Goal: Information Seeking & Learning: Learn about a topic

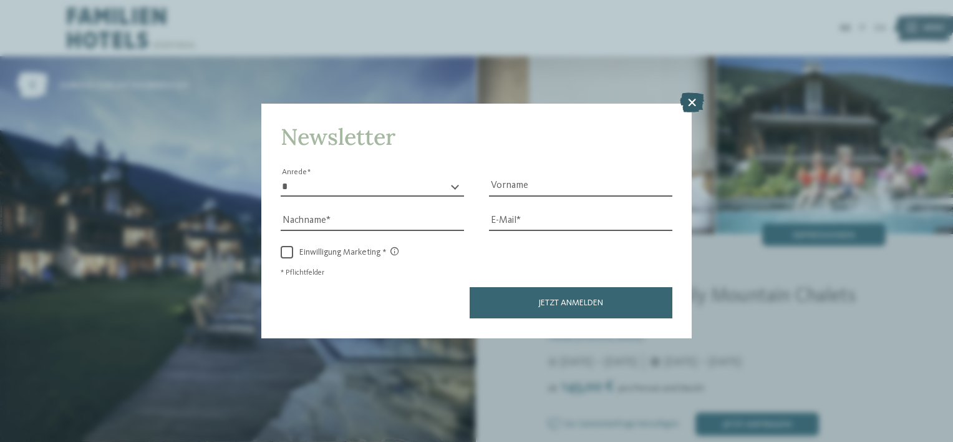
click at [701, 105] on icon at bounding box center [692, 103] width 24 height 20
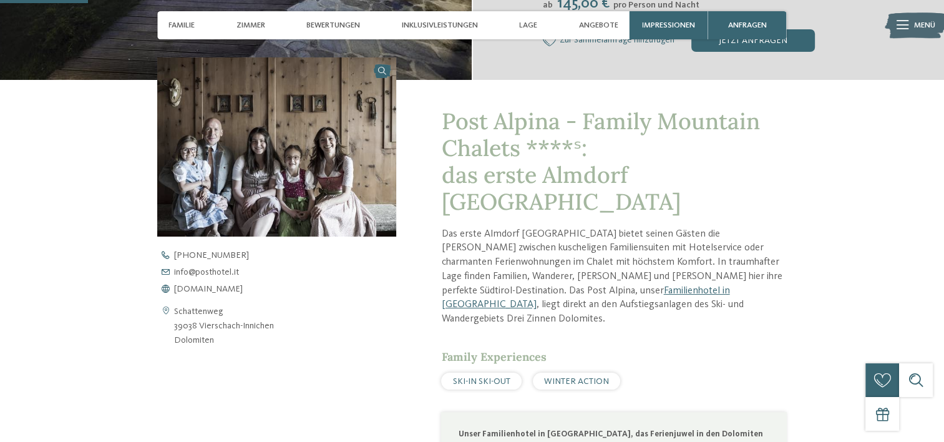
scroll to position [382, 0]
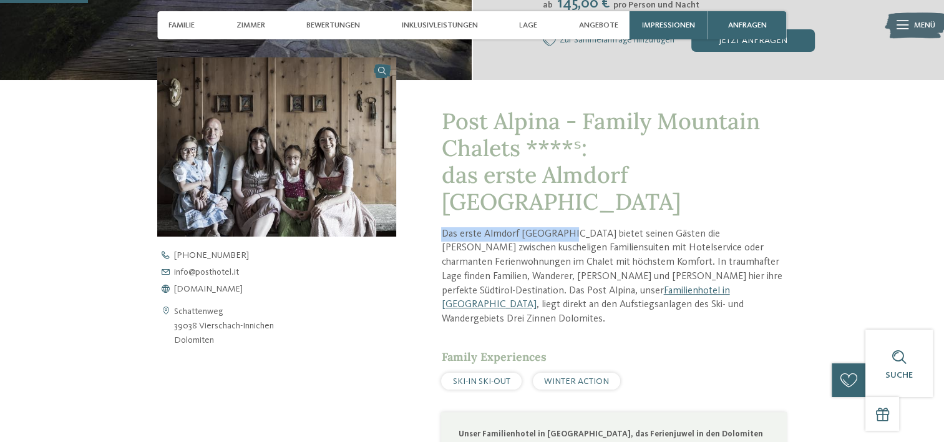
drag, startPoint x: 434, startPoint y: 203, endPoint x: 558, endPoint y: 195, distance: 125.0
click at [558, 195] on div "Post Alpina - Family Mountain Chalets ****ˢ: das erste Almdorf Südtirols Das er…" at bounding box center [591, 411] width 391 height 662
drag, startPoint x: 558, startPoint y: 195, endPoint x: 610, endPoint y: 209, distance: 53.6
click at [610, 227] on p "Das erste Almdorf Südtirols bietet seinen Gästen die Wahl zwischen kuscheligen …" at bounding box center [613, 276] width 345 height 99
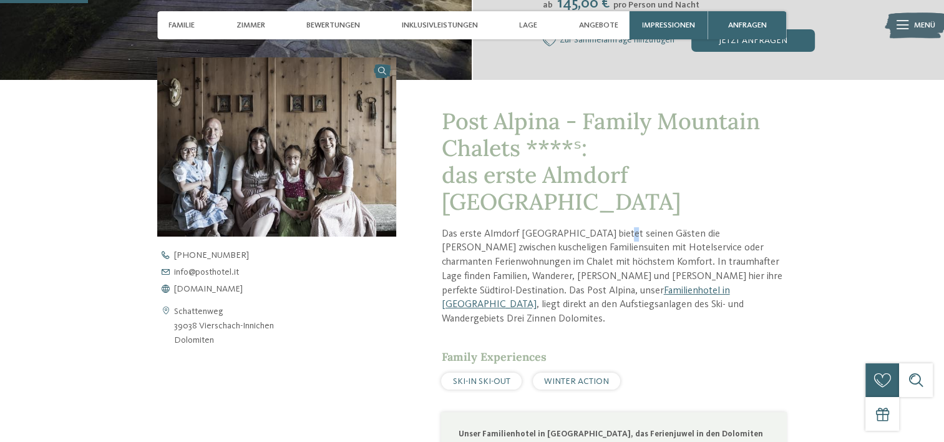
drag, startPoint x: 610, startPoint y: 209, endPoint x: 562, endPoint y: 205, distance: 48.9
click at [562, 227] on p "Das erste Almdorf Südtirols bietet seinen Gästen die Wahl zwischen kuscheligen …" at bounding box center [613, 276] width 345 height 99
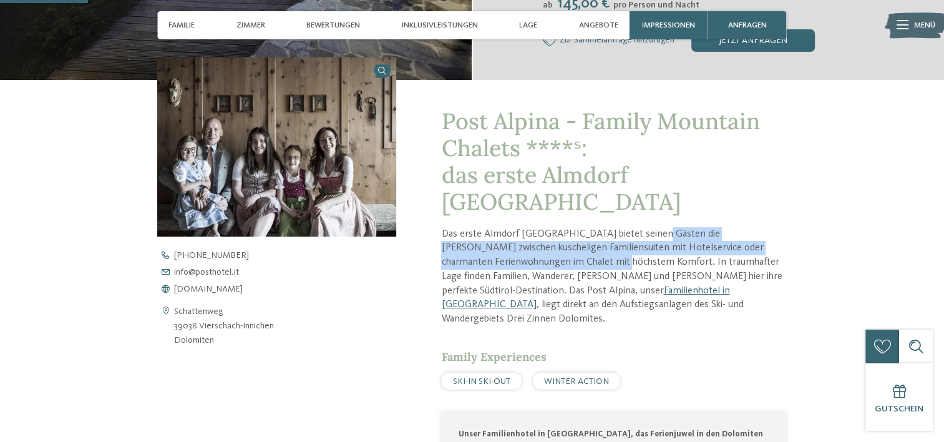
drag, startPoint x: 648, startPoint y: 206, endPoint x: 521, endPoint y: 235, distance: 130.0
click at [521, 235] on p "Das erste Almdorf Südtirols bietet seinen Gästen die Wahl zwischen kuscheligen …" at bounding box center [613, 276] width 345 height 99
copy p "die Wahl zwischen kuscheligen Familiensuiten mit Hotelservice oder charmanten F…"
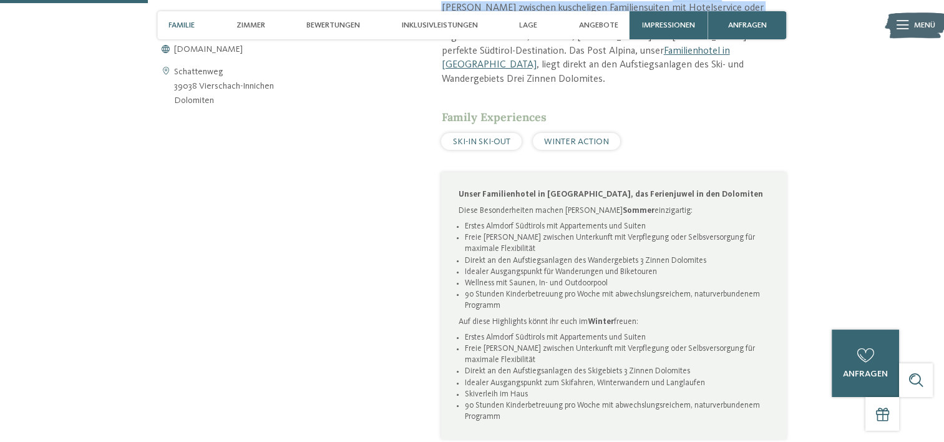
scroll to position [656, 0]
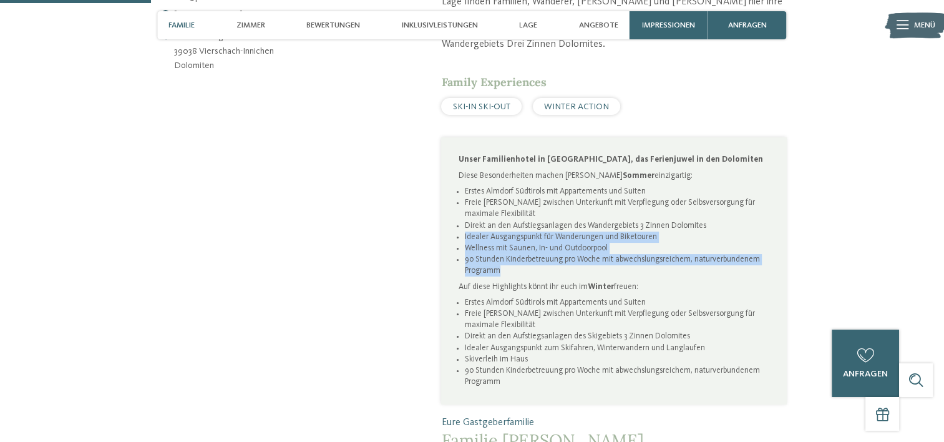
drag, startPoint x: 513, startPoint y: 225, endPoint x: 464, endPoint y: 200, distance: 55.0
click at [464, 200] on ul "Erstes Almdorf Südtirols mit Appartements und Suiten Freie Wahl zwischen Unterk…" at bounding box center [614, 231] width 311 height 90
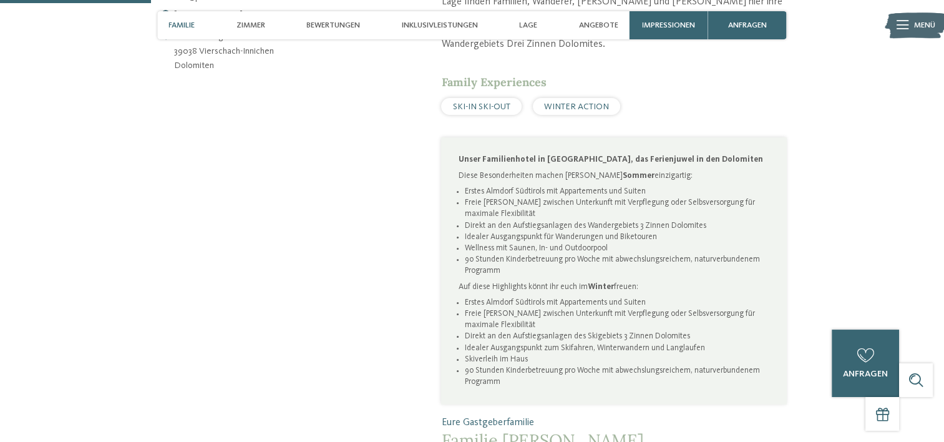
click at [564, 365] on li "90 Stunden Kinderbetreuung pro Woche mit abwechslungsreichem, naturverbundenem …" at bounding box center [617, 376] width 305 height 22
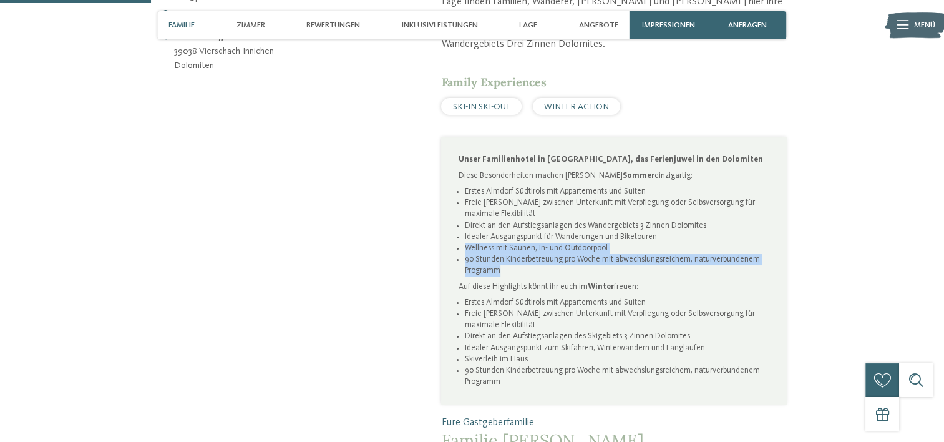
drag, startPoint x: 515, startPoint y: 231, endPoint x: 464, endPoint y: 205, distance: 56.9
click at [464, 205] on ul "Erstes Almdorf Südtirols mit Appartements und Suiten Freie Wahl zwischen Unterk…" at bounding box center [614, 231] width 311 height 90
copy ul "Wellness mit Saunen, In- und Outdoorpool 90 Stunden Kinderbetreuung pro Woche m…"
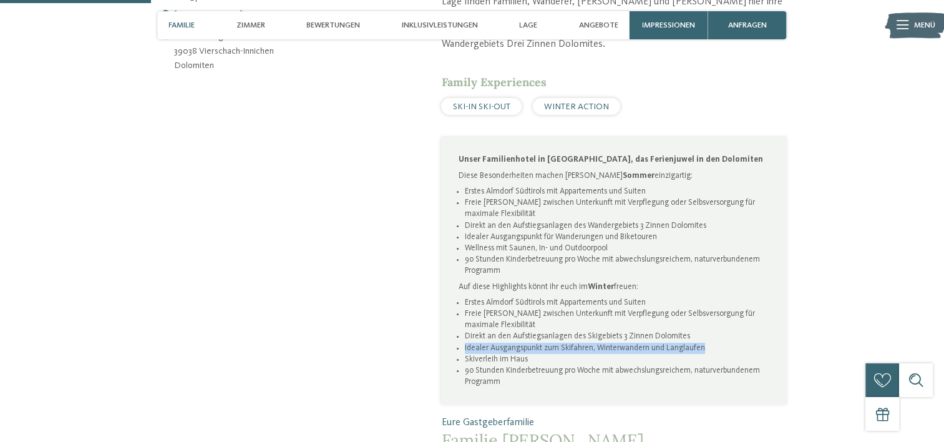
drag, startPoint x: 704, startPoint y: 306, endPoint x: 465, endPoint y: 306, distance: 239.6
click at [465, 343] on li "Idealer Ausgangspunkt zum Skifahren, Winterwandern und Langlaufen" at bounding box center [617, 348] width 305 height 11
copy li "Idealer Ausgangspunkt zum Skifahren, Winterwandern und Langlaufen"
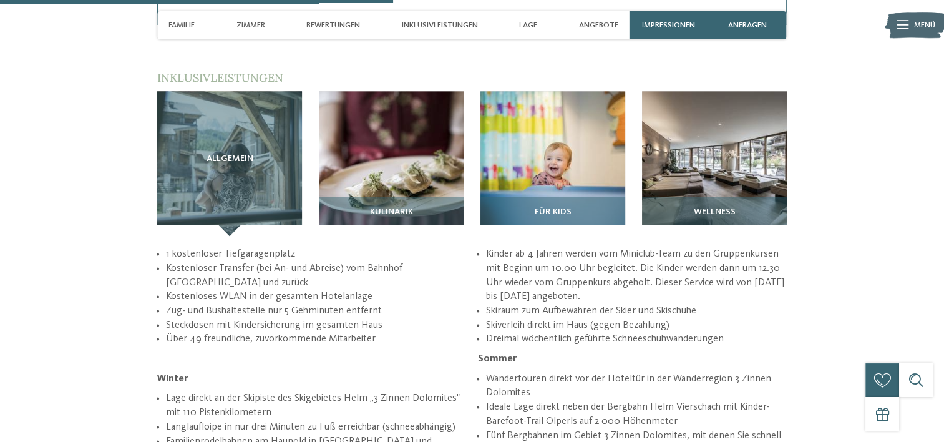
scroll to position [1798, 0]
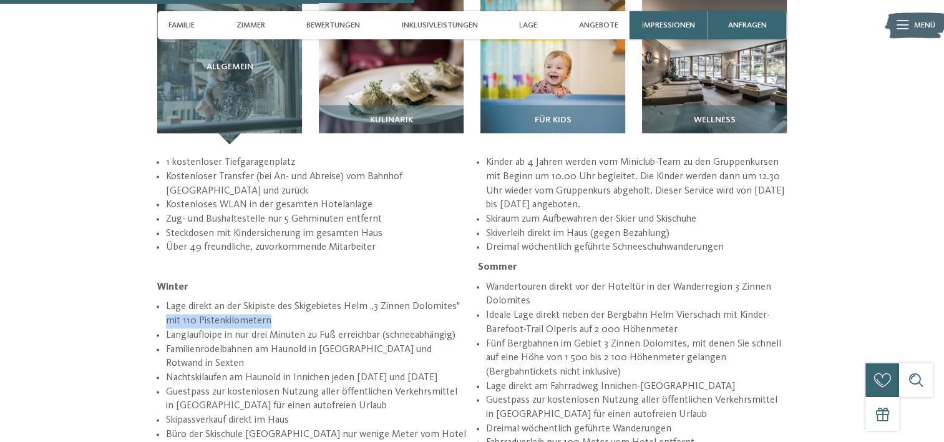
drag, startPoint x: 293, startPoint y: 281, endPoint x: 165, endPoint y: 275, distance: 128.7
click at [165, 275] on ul "Lage direkt an der Skipiste des Skigebietes Helm „3 Zinnen Dolomites" mit 110 P…" at bounding box center [472, 330] width 630 height 351
copy li "mit 110 Pistenkilometern"
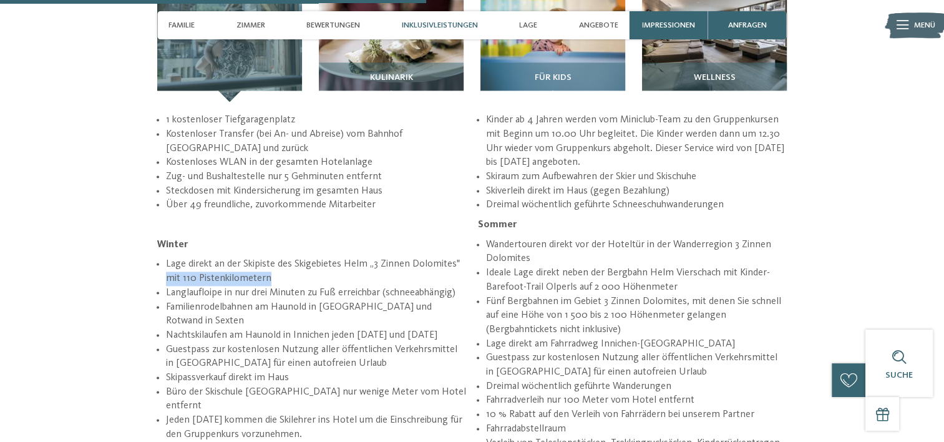
scroll to position [1848, 0]
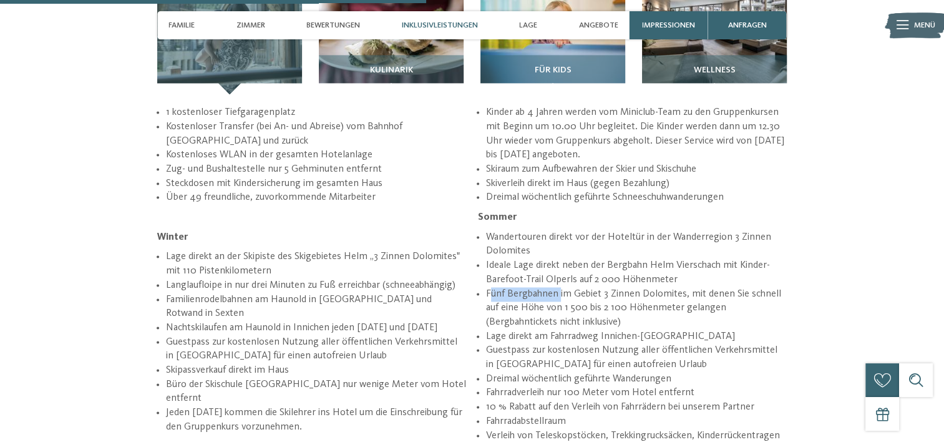
drag, startPoint x: 489, startPoint y: 225, endPoint x: 559, endPoint y: 221, distance: 69.9
click at [559, 287] on li "Fünf Bergbahnen im Gebiet 3 Zinnen Dolomites, mit denen Sie schnell auf eine Hö…" at bounding box center [636, 308] width 301 height 42
drag, startPoint x: 559, startPoint y: 221, endPoint x: 548, endPoint y: 223, distance: 11.3
click at [548, 287] on li "Fünf Bergbahnen im Gebiet 3 Zinnen Dolomites, mit denen Sie schnell auf eine Hö…" at bounding box center [636, 308] width 301 height 42
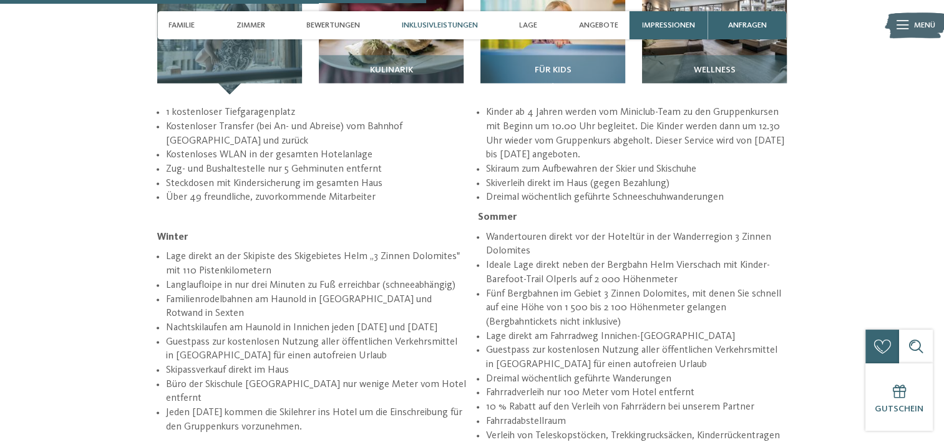
click at [590, 287] on li "Fünf Bergbahnen im Gebiet 3 Zinnen Dolomites, mit denen Sie schnell auf eine Hö…" at bounding box center [636, 308] width 301 height 42
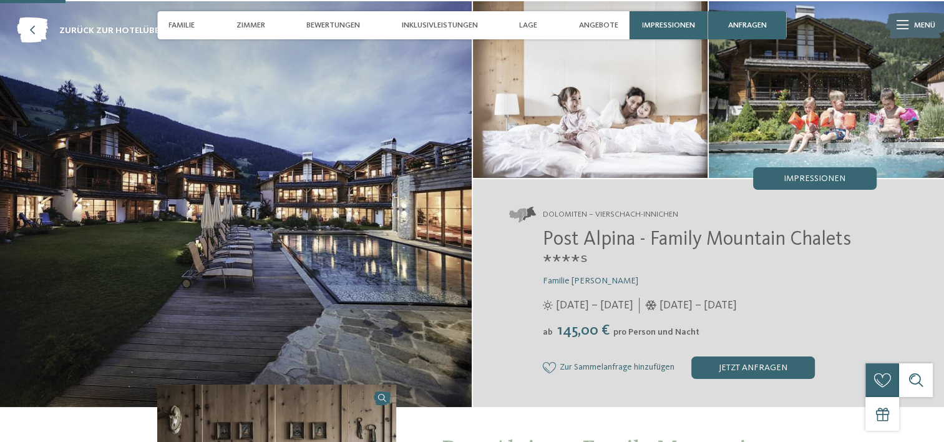
scroll to position [0, 0]
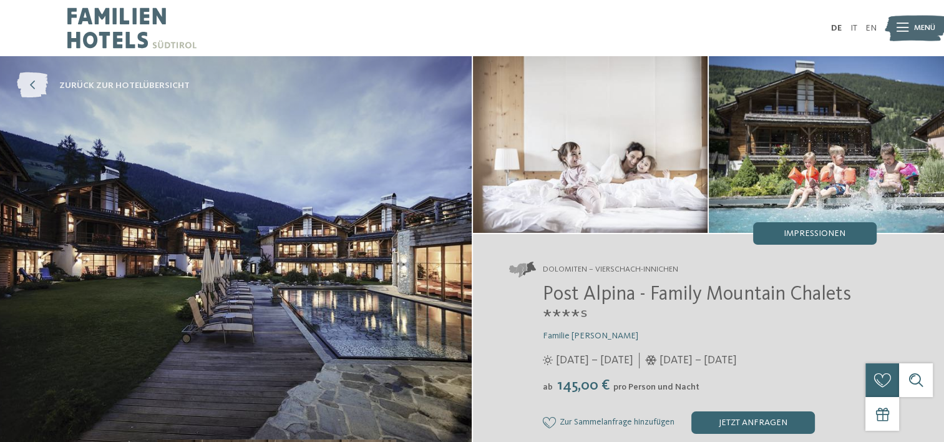
click at [46, 77] on icon at bounding box center [32, 86] width 31 height 26
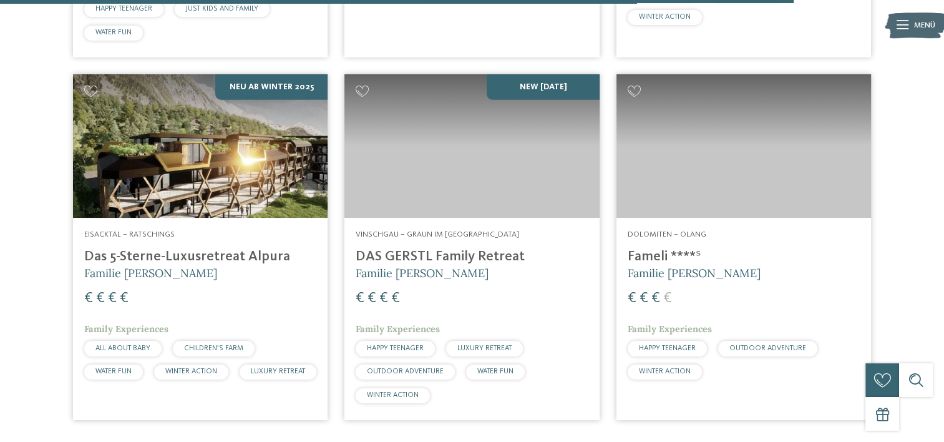
scroll to position [3314, 0]
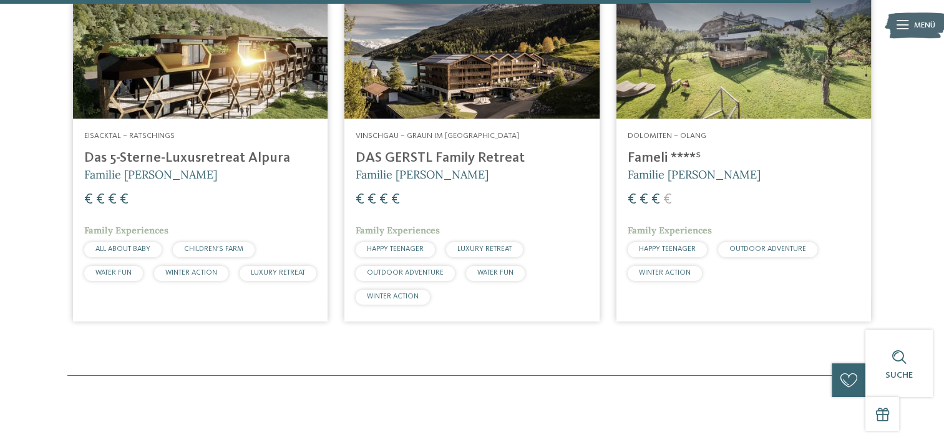
click at [212, 74] on img at bounding box center [200, 47] width 255 height 143
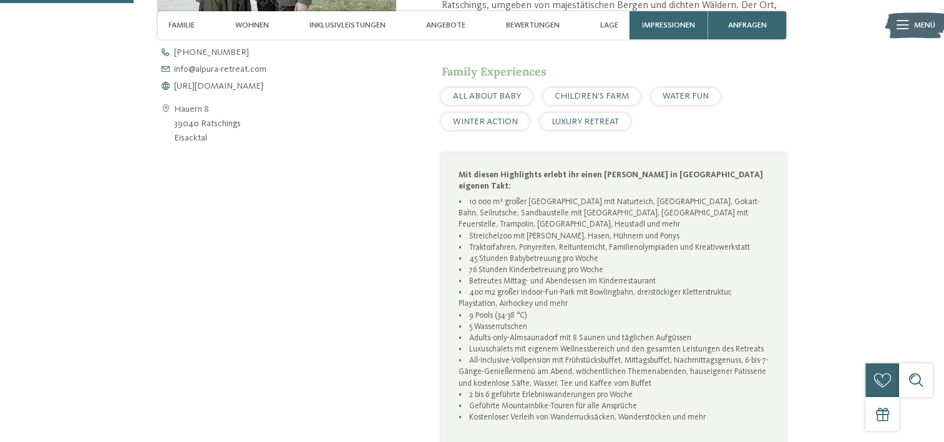
scroll to position [628, 0]
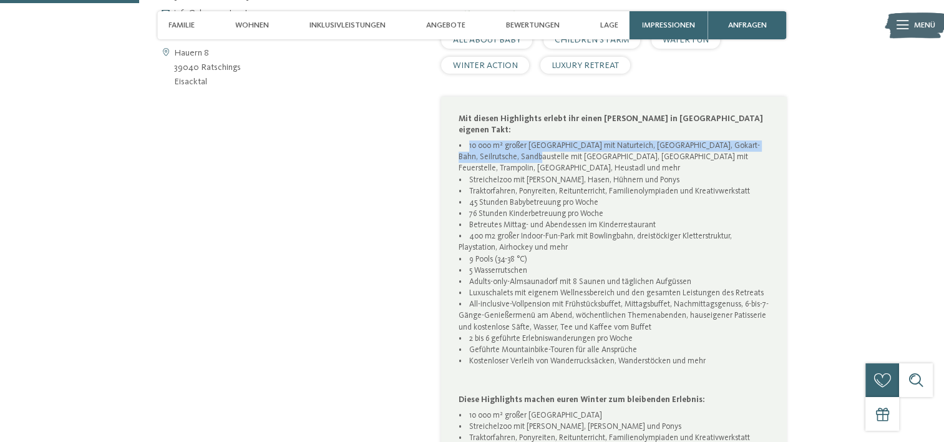
drag, startPoint x: 467, startPoint y: 134, endPoint x: 535, endPoint y: 147, distance: 69.4
click at [535, 147] on p "• 10 000 m² großer kindersicherer Park mit Naturteich, Liegewiese, Gokart-Bahn,…" at bounding box center [614, 264] width 311 height 249
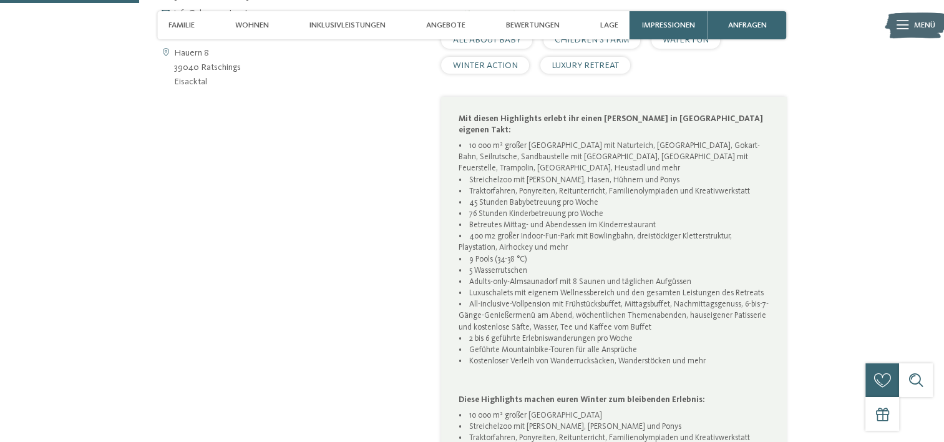
drag, startPoint x: 535, startPoint y: 147, endPoint x: 526, endPoint y: 169, distance: 23.8
click at [526, 169] on p "• 10 000 m² großer kindersicherer Park mit Naturteich, Liegewiese, Gokart-Bahn,…" at bounding box center [614, 264] width 311 height 249
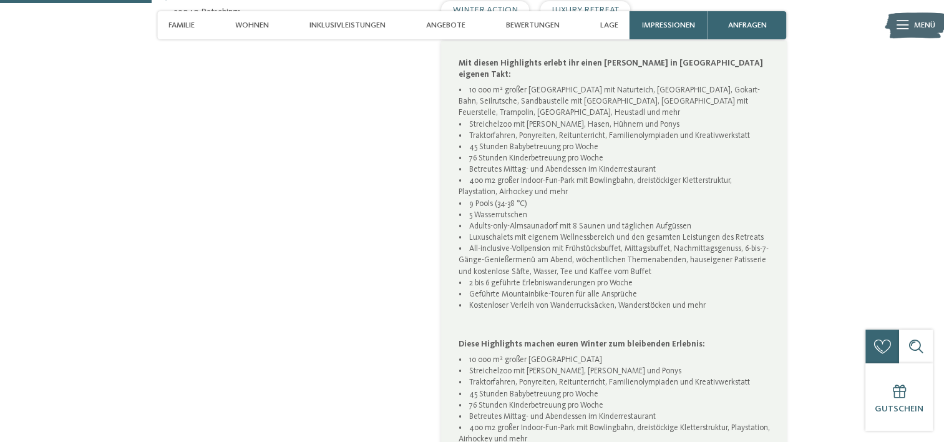
scroll to position [683, 0]
click at [466, 192] on p "• 10 000 m² großer kindersicherer Park mit Naturteich, Liegewiese, Gokart-Bahn,…" at bounding box center [614, 209] width 311 height 249
drag, startPoint x: 469, startPoint y: 214, endPoint x: 694, endPoint y: 216, distance: 225.2
click at [694, 216] on p "• 10 000 m² großer kindersicherer Park mit Naturteich, Liegewiese, Gokart-Bahn,…" at bounding box center [614, 209] width 311 height 249
copy p "Adults-only-Almsaunadorf mit 8 Saunen und täglichen Aufgüssen"
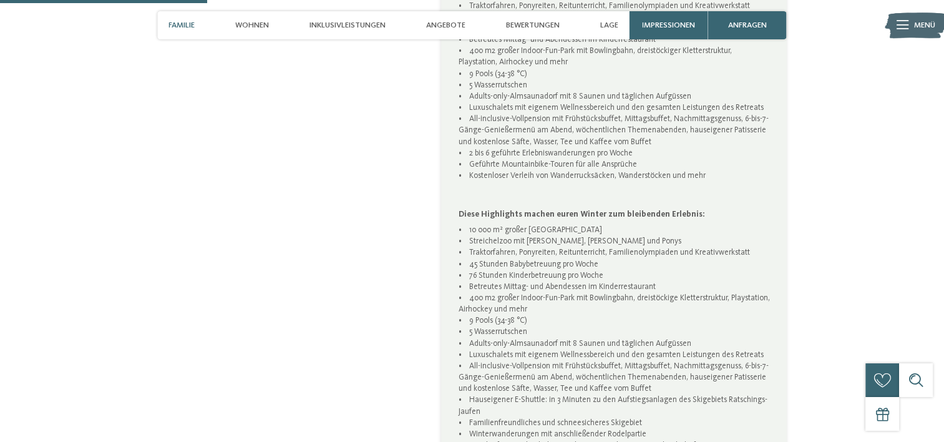
scroll to position [938, 0]
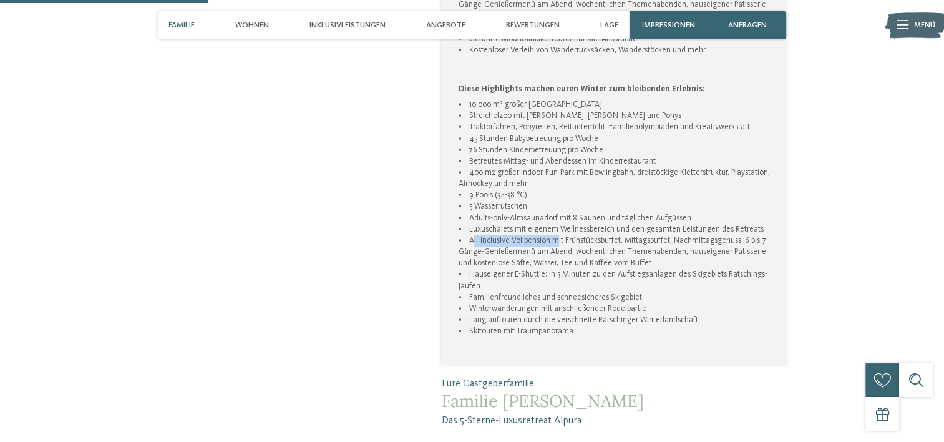
drag, startPoint x: 470, startPoint y: 228, endPoint x: 553, endPoint y: 226, distance: 83.0
click at [553, 226] on p "• 10 000 m² großer kindersicherer Park • Streichelzoo mit Alpakas, Hasen Hühner…" at bounding box center [614, 223] width 311 height 249
copy p "All-inclusive-Vollpension"
drag, startPoint x: 547, startPoint y: 262, endPoint x: 571, endPoint y: 274, distance: 26.5
click at [571, 274] on p "• 10 000 m² großer kindersicherer Park • Streichelzoo mit Alpakas, Hasen Hühner…" at bounding box center [614, 223] width 311 height 249
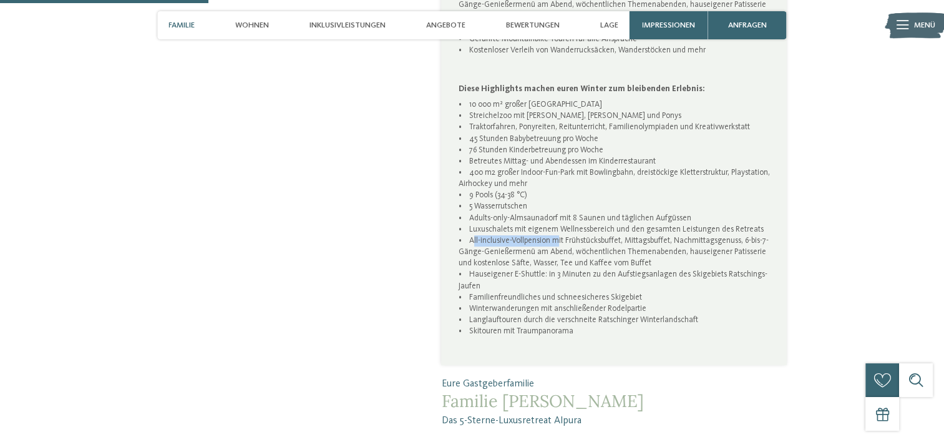
drag, startPoint x: 571, startPoint y: 274, endPoint x: 508, endPoint y: 272, distance: 62.4
click at [508, 272] on p "• 10 000 m² großer kindersicherer Park • Streichelzoo mit Alpakas, Hasen Hühner…" at bounding box center [614, 223] width 311 height 249
click at [475, 270] on p "• 10 000 m² großer kindersicherer Park • Streichelzoo mit Alpakas, Hasen Hühner…" at bounding box center [614, 223] width 311 height 249
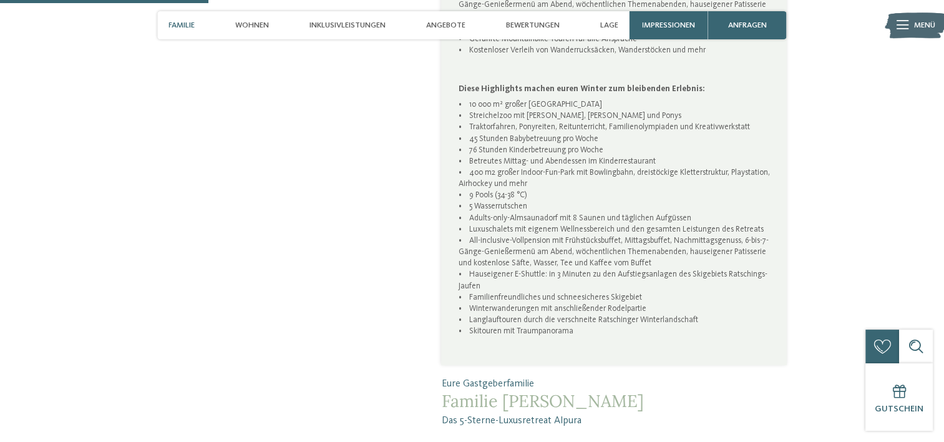
drag, startPoint x: 467, startPoint y: 265, endPoint x: 512, endPoint y: 271, distance: 44.7
click at [512, 271] on p "• 10 000 m² großer kindersicherer Park • Streichelzoo mit Alpakas, Hasen Hühner…" at bounding box center [614, 223] width 311 height 249
copy p "Hauseigener E-Shuttle: in 3 Minuten zu den Aufstiegsanlagen des Skigebiets Rats…"
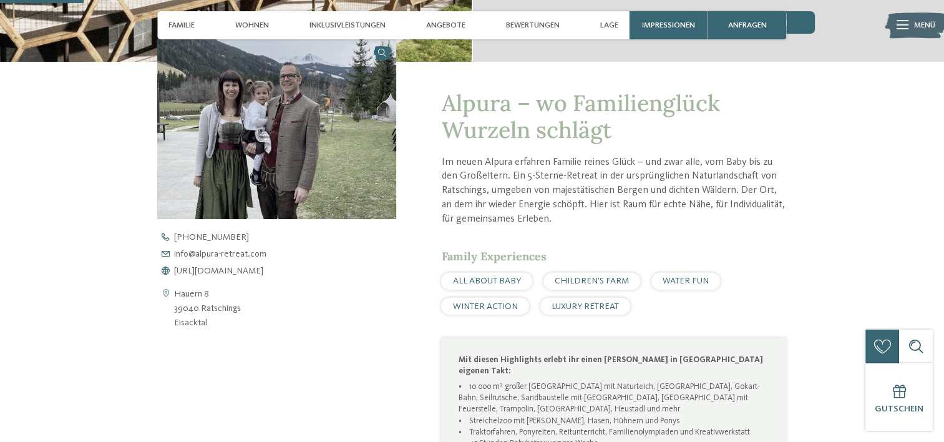
scroll to position [383, 0]
